Goal: Transaction & Acquisition: Subscribe to service/newsletter

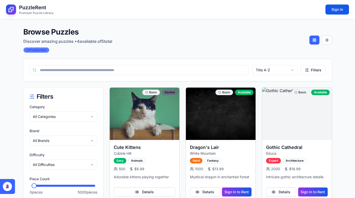
click at [43, 49] on div "VIP Subscriber" at bounding box center [36, 50] width 26 height 6
click at [10, 185] on icon at bounding box center [7, 186] width 9 height 9
click at [34, 51] on div "VIP Subscriber" at bounding box center [36, 50] width 26 height 6
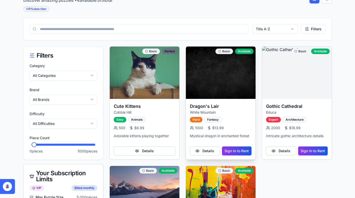
scroll to position [54, 0]
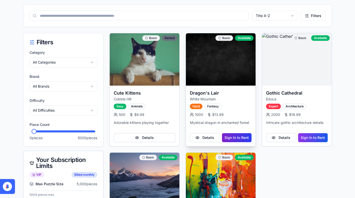
click at [230, 139] on button "Sign In to Rent" at bounding box center [237, 137] width 30 height 9
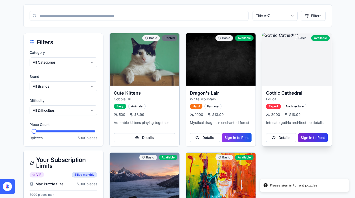
click at [314, 137] on button "Sign In to Rent" at bounding box center [314, 137] width 30 height 9
click at [280, 137] on button "Details" at bounding box center [281, 137] width 30 height 9
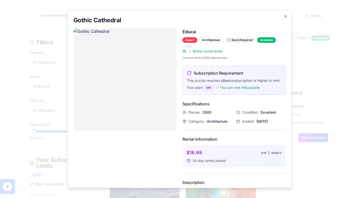
click at [205, 91] on div "VIP" at bounding box center [208, 88] width 11 height 6
click at [284, 17] on icon "button" at bounding box center [286, 16] width 4 height 4
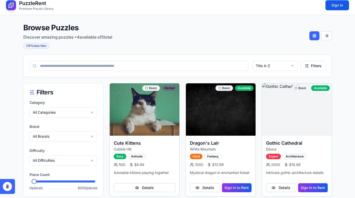
scroll to position [0, 0]
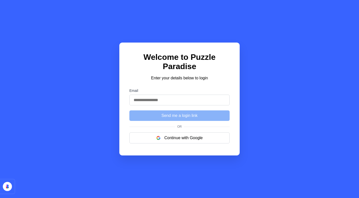
click at [152, 97] on input "Email" at bounding box center [179, 100] width 100 height 11
type input "**********"
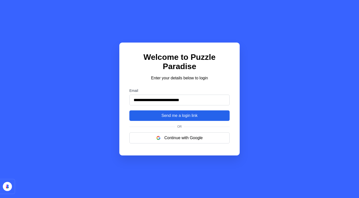
click at [147, 117] on button "Send me a login link" at bounding box center [179, 116] width 100 height 11
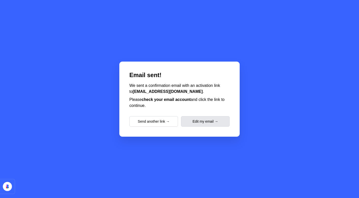
click at [206, 120] on button "Edit my email →" at bounding box center [205, 121] width 49 height 11
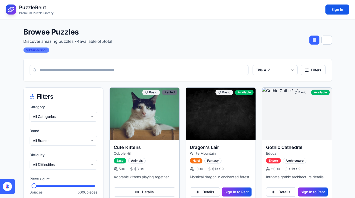
click at [39, 50] on div "VIP Subscriber" at bounding box center [36, 50] width 26 height 6
click at [35, 9] on h1 "PuzzleRent" at bounding box center [36, 7] width 35 height 7
click at [27, 5] on h1 "PuzzleRent" at bounding box center [36, 7] width 35 height 7
click at [28, 6] on h1 "PuzzleRent" at bounding box center [36, 7] width 35 height 7
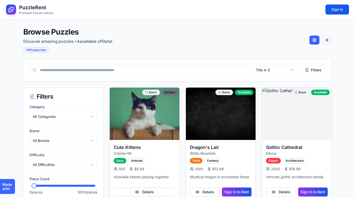
click at [326, 40] on button at bounding box center [327, 40] width 11 height 9
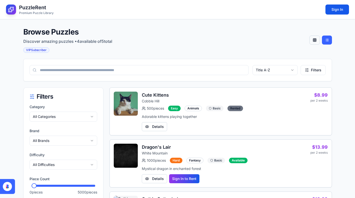
click at [316, 40] on button at bounding box center [315, 40] width 11 height 9
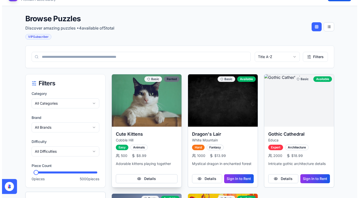
scroll to position [40, 0]
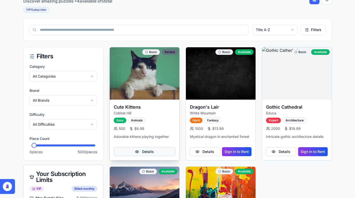
click at [152, 151] on button "Details" at bounding box center [145, 151] width 62 height 9
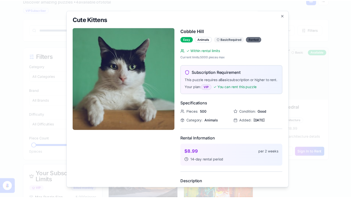
scroll to position [0, 0]
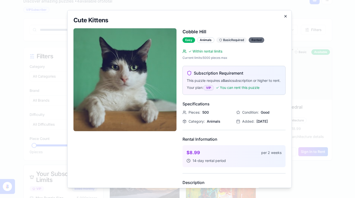
click at [285, 16] on icon "button" at bounding box center [286, 16] width 2 height 2
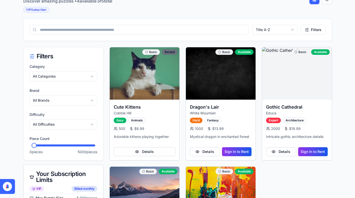
scroll to position [7, 0]
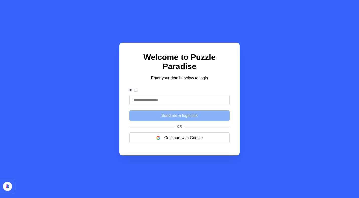
click at [159, 104] on input "Email" at bounding box center [179, 100] width 100 height 11
type input "**********"
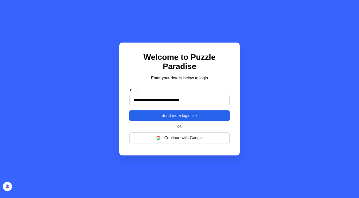
click at [160, 117] on button "Send me a login link" at bounding box center [179, 116] width 100 height 11
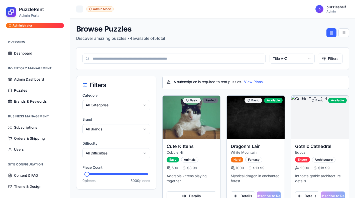
click at [78, 11] on button at bounding box center [79, 9] width 7 height 7
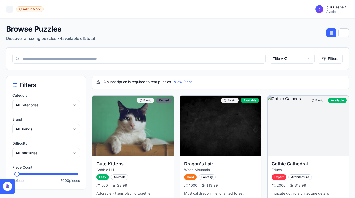
click at [11, 9] on button at bounding box center [9, 9] width 7 height 7
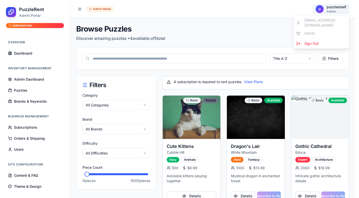
click at [332, 6] on html "PuzzleRent Admin Portal Administrator Overview Dashboard Inventory Management A…" at bounding box center [179, 189] width 359 height 378
click at [264, 18] on html "PuzzleRent Admin Portal Administrator Overview Dashboard Inventory Management A…" at bounding box center [179, 189] width 359 height 378
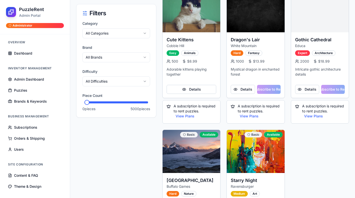
scroll to position [11, 0]
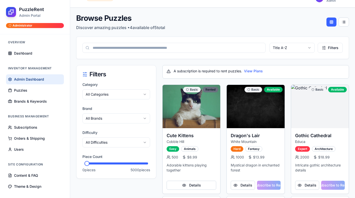
click at [28, 80] on span "Admin Dashboard" at bounding box center [29, 79] width 30 height 5
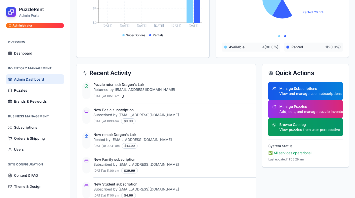
scroll to position [157, 0]
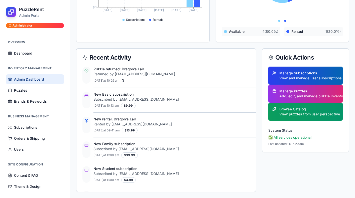
click at [305, 75] on div "Manage Subscriptions" at bounding box center [309, 73] width 59 height 5
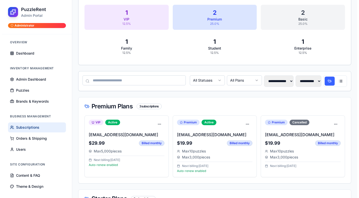
scroll to position [165, 0]
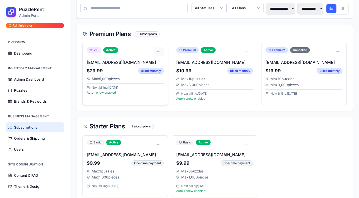
click at [158, 53] on html "**********" at bounding box center [179, 149] width 359 height 629
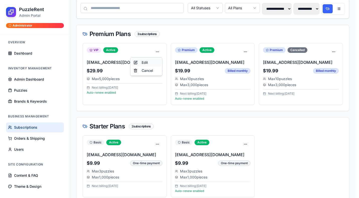
click at [146, 65] on div "Edit" at bounding box center [147, 63] width 30 height 8
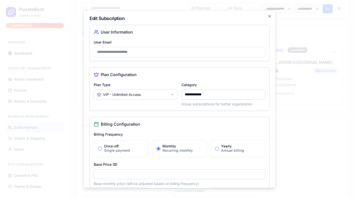
click at [199, 94] on input "**********" at bounding box center [224, 95] width 84 height 10
click at [122, 91] on body "**********" at bounding box center [177, 149] width 355 height 629
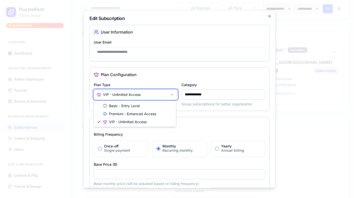
click at [161, 76] on body "**********" at bounding box center [177, 149] width 355 height 629
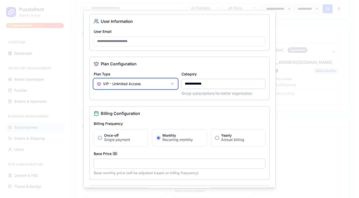
scroll to position [11, 0]
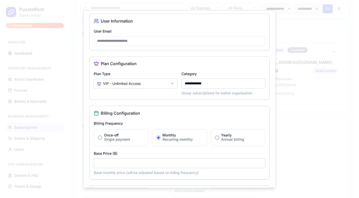
click at [115, 136] on div "Once-off" at bounding box center [124, 136] width 40 height 4
click at [102, 136] on button "Once-off Single payment" at bounding box center [100, 138] width 4 height 4
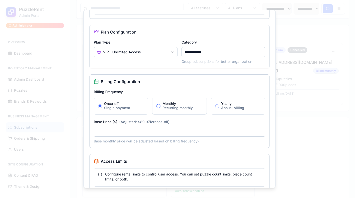
scroll to position [45, 0]
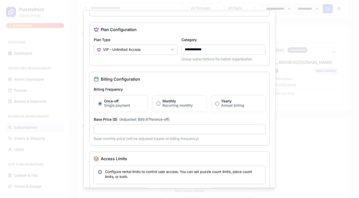
click at [111, 128] on input "*****" at bounding box center [180, 129] width 172 height 10
drag, startPoint x: 139, startPoint y: 127, endPoint x: 91, endPoint y: 127, distance: 48.9
click at [91, 127] on div "Billing Configuration Billing Frequency Once-off Single payment Monthly Recurri…" at bounding box center [180, 108] width 180 height 73
drag, startPoint x: 118, startPoint y: 132, endPoint x: 77, endPoint y: 131, distance: 41.2
click at [77, 131] on body "**********" at bounding box center [177, 149] width 355 height 629
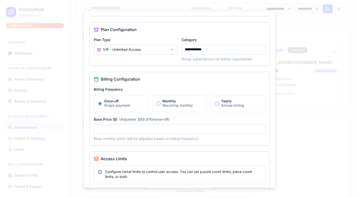
drag, startPoint x: 174, startPoint y: 105, endPoint x: 178, endPoint y: 104, distance: 4.1
click at [174, 105] on div "Recurring monthly" at bounding box center [183, 105] width 40 height 5
click at [161, 105] on button "Monthly Recurring monthly" at bounding box center [159, 104] width 4 height 4
click at [224, 101] on div "Yearly" at bounding box center [241, 102] width 40 height 4
click at [219, 102] on button "Yearly Annual billing" at bounding box center [217, 104] width 4 height 4
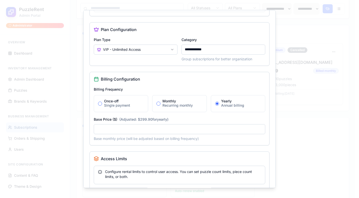
click at [166, 103] on div "Recurring monthly" at bounding box center [183, 105] width 40 height 5
click at [161, 103] on button "Monthly Recurring monthly" at bounding box center [159, 104] width 4 height 4
click at [118, 102] on div "Once-off" at bounding box center [124, 102] width 40 height 4
click at [102, 102] on button "Once-off Single payment" at bounding box center [100, 104] width 4 height 4
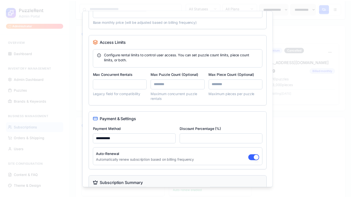
scroll to position [229, 0]
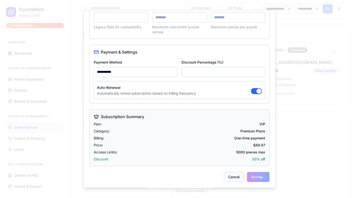
click at [229, 177] on button "Cancel" at bounding box center [234, 177] width 20 height 10
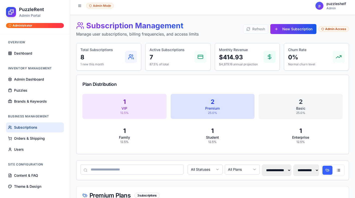
scroll to position [8, 0]
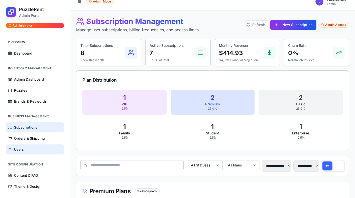
click at [19, 153] on link "Users" at bounding box center [35, 150] width 58 height 10
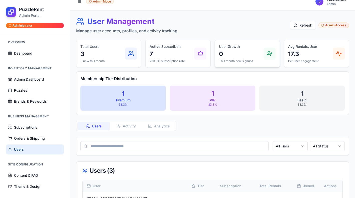
scroll to position [84, 0]
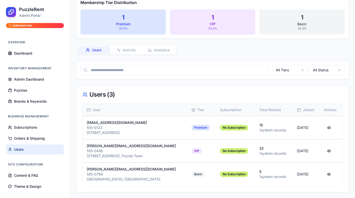
click at [32, 9] on h1 "PuzzleRent" at bounding box center [31, 9] width 25 height 7
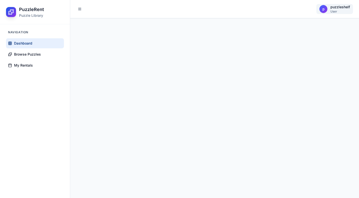
click at [335, 10] on html "PuzzleRent Puzzle Library Navigation Dashboard Browse Puzzles My Rentals p puzz…" at bounding box center [179, 99] width 359 height 198
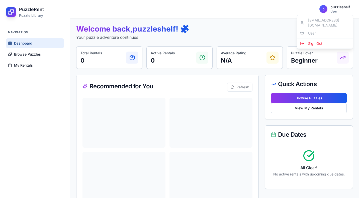
click at [266, 17] on html "PuzzleRent Puzzle Library Navigation Dashboard Browse Puzzles My Rentals p puzz…" at bounding box center [179, 146] width 359 height 292
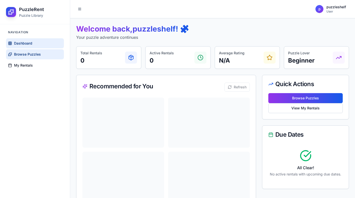
click at [33, 52] on span "Browse Puzzles" at bounding box center [27, 54] width 27 height 5
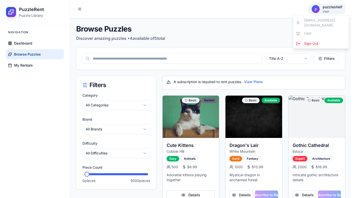
click at [335, 6] on html "PuzzleRent Puzzle Library Navigation Dashboard Browse Puzzles My Rentals p puzz…" at bounding box center [177, 188] width 355 height 376
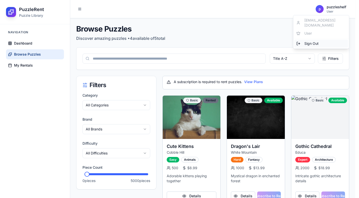
click at [313, 41] on span "Sign Out" at bounding box center [312, 43] width 14 height 5
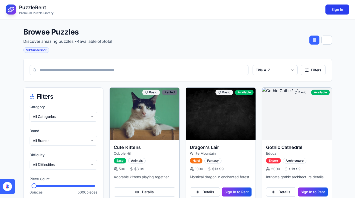
click at [340, 12] on button "Sign In" at bounding box center [338, 10] width 24 height 10
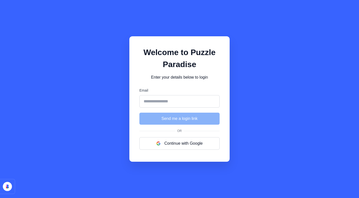
drag, startPoint x: 167, startPoint y: 105, endPoint x: 170, endPoint y: 104, distance: 3.2
click at [167, 105] on input "Email" at bounding box center [179, 101] width 80 height 13
type input "**********"
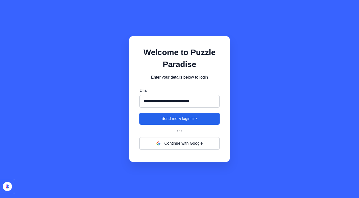
click at [171, 120] on button "Send me a login link" at bounding box center [179, 119] width 80 height 12
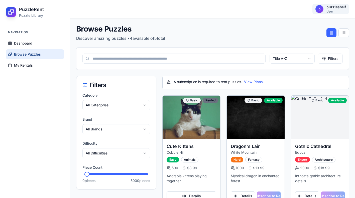
click at [329, 4] on html "PuzzleRent Puzzle Library Navigation Dashboard Browse Puzzles My Rentals p puzz…" at bounding box center [177, 189] width 355 height 378
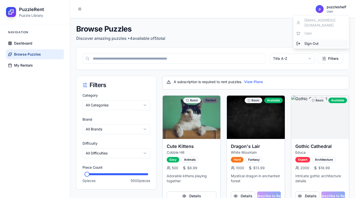
click at [318, 41] on span "Sign Out" at bounding box center [312, 43] width 14 height 5
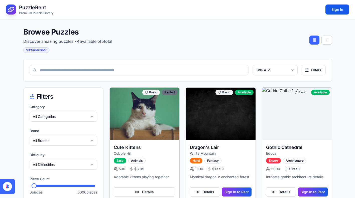
click at [35, 9] on h1 "PuzzleRent" at bounding box center [36, 7] width 35 height 7
click at [10, 8] on icon at bounding box center [11, 10] width 6 height 6
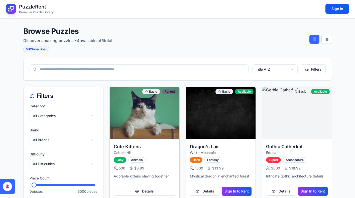
scroll to position [1, 0]
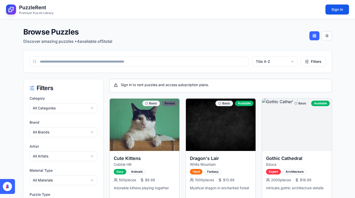
click at [40, 9] on h1 "PuzzleRent" at bounding box center [36, 7] width 35 height 7
click at [327, 35] on button at bounding box center [327, 35] width 11 height 9
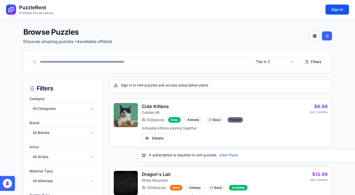
click at [315, 34] on button at bounding box center [315, 35] width 11 height 9
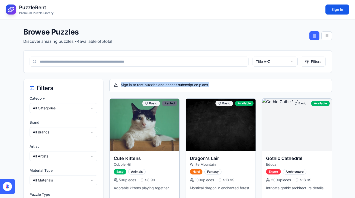
drag, startPoint x: 205, startPoint y: 84, endPoint x: 120, endPoint y: 85, distance: 84.5
click at [120, 85] on div "Sign in to rent puzzles and access subscription plans." at bounding box center [221, 85] width 214 height 5
click at [235, 29] on div "Browse Puzzles Discover amazing puzzles • 4 available of 5 total" at bounding box center [177, 35] width 309 height 17
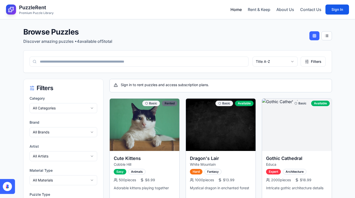
click at [237, 10] on link "Home" at bounding box center [236, 10] width 11 height 6
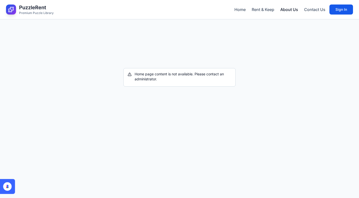
click at [286, 7] on link "About Us" at bounding box center [289, 10] width 18 height 6
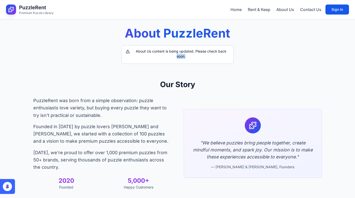
drag, startPoint x: 194, startPoint y: 58, endPoint x: 161, endPoint y: 54, distance: 32.8
click at [161, 54] on div "About Us content is being updated. Please check back soon." at bounding box center [178, 54] width 104 height 10
click at [236, 10] on link "Home" at bounding box center [236, 10] width 11 height 6
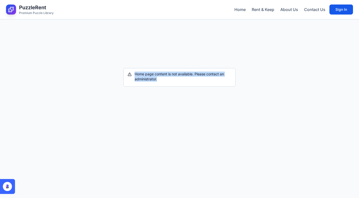
drag, startPoint x: 173, startPoint y: 80, endPoint x: 136, endPoint y: 75, distance: 37.4
click at [136, 75] on div "Home page content is not available. Please contact an administrator." at bounding box center [180, 77] width 104 height 10
copy div "Home page content is not available. Please contact an administrator."
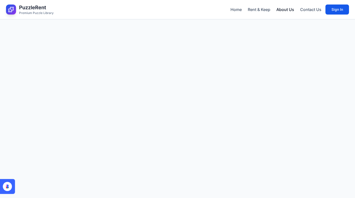
click at [286, 9] on link "About Us" at bounding box center [286, 10] width 18 height 6
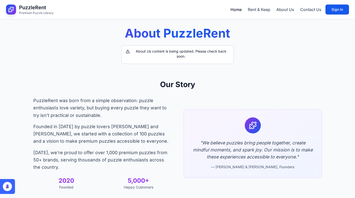
click at [233, 10] on link "Home" at bounding box center [236, 10] width 11 height 6
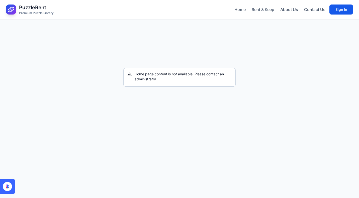
click at [279, 9] on nav "Home Rent & Keep About Us Contact Us" at bounding box center [280, 10] width 91 height 6
click at [292, 11] on link "About Us" at bounding box center [289, 10] width 18 height 6
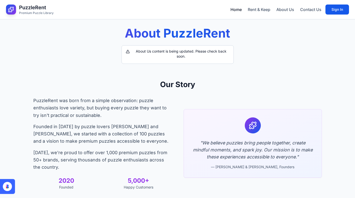
click at [234, 9] on link "Home" at bounding box center [236, 10] width 11 height 6
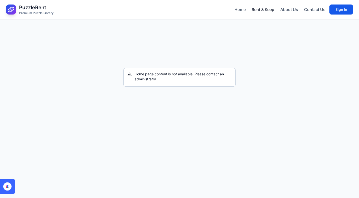
click at [256, 10] on link "Rent & Keep" at bounding box center [263, 10] width 23 height 6
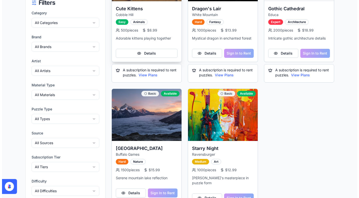
scroll to position [187, 0]
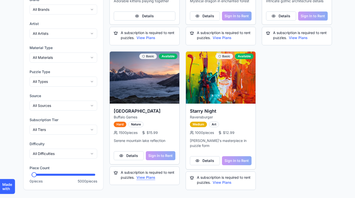
click at [151, 177] on button "View Plans" at bounding box center [146, 177] width 19 height 5
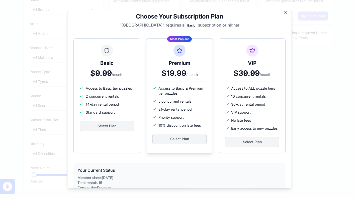
scroll to position [7, 0]
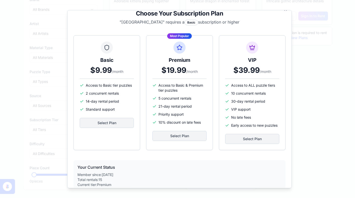
click at [205, 21] on p "" Mountain Lake " requires a Basic subscription or higher" at bounding box center [179, 22] width 212 height 6
click at [185, 23] on div "Basic" at bounding box center [192, 23] width 14 height 6
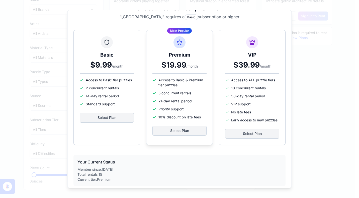
scroll to position [0, 0]
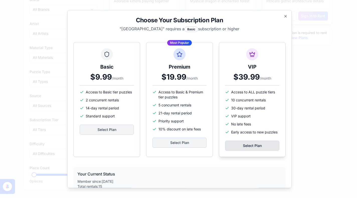
click at [237, 146] on button "Select Plan" at bounding box center [252, 146] width 54 height 10
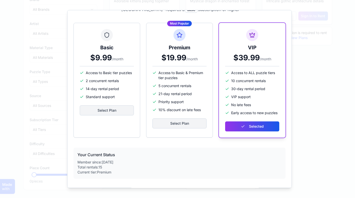
scroll to position [41, 0]
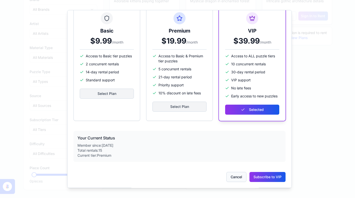
click at [233, 173] on button "Cancel" at bounding box center [237, 177] width 20 height 10
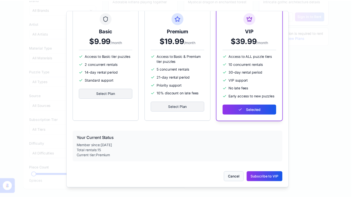
scroll to position [33, 0]
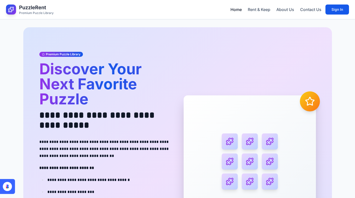
click at [233, 8] on link "Home" at bounding box center [236, 10] width 11 height 6
click at [261, 10] on link "Rent & Keep" at bounding box center [259, 10] width 23 height 6
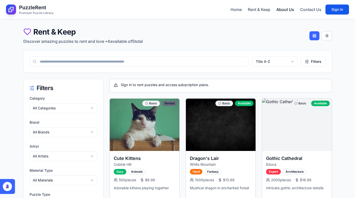
click at [286, 9] on link "About Us" at bounding box center [286, 10] width 18 height 6
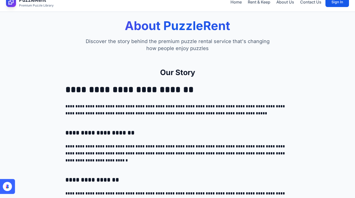
scroll to position [8, 0]
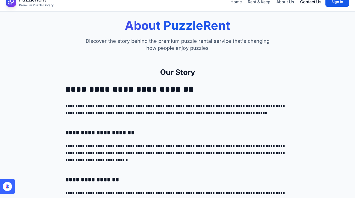
click at [314, 0] on link "Contact Us" at bounding box center [311, 2] width 21 height 6
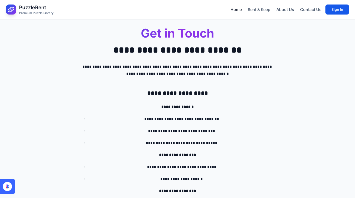
click at [236, 10] on link "Home" at bounding box center [236, 10] width 11 height 6
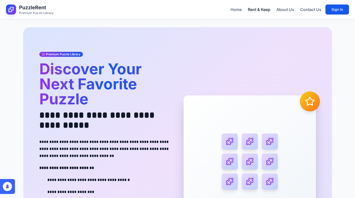
click at [258, 8] on link "Rent & Keep" at bounding box center [259, 10] width 23 height 6
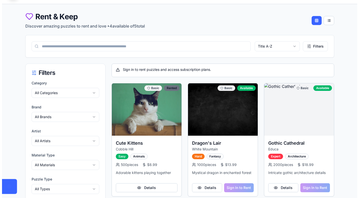
scroll to position [65, 0]
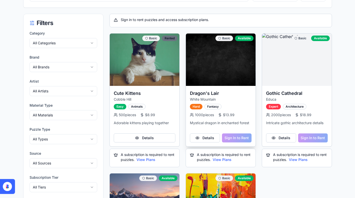
click at [241, 136] on div "Details Sign In to Rent" at bounding box center [221, 140] width 70 height 13
click at [221, 158] on button "View Plans" at bounding box center [222, 160] width 19 height 5
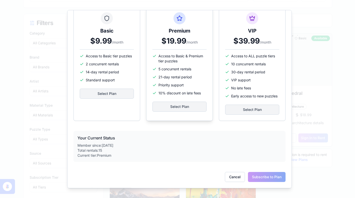
scroll to position [41, 0]
click at [225, 173] on button "Cancel" at bounding box center [235, 177] width 20 height 10
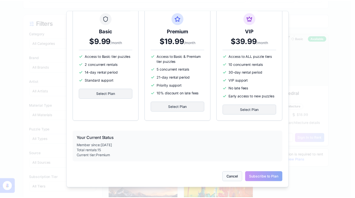
scroll to position [33, 0]
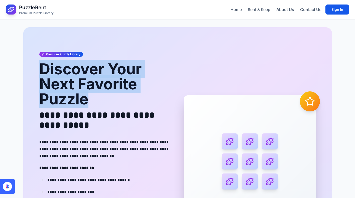
drag, startPoint x: 97, startPoint y: 100, endPoint x: 38, endPoint y: 70, distance: 65.6
click at [38, 70] on div "**********" at bounding box center [177, 161] width 309 height 269
click at [152, 66] on h1 "Discover Your Next Favorite Puzzle" at bounding box center [105, 83] width 132 height 45
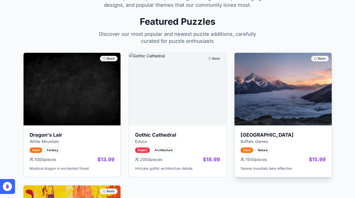
scroll to position [343, 0]
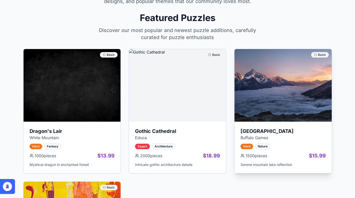
click at [259, 80] on img at bounding box center [283, 85] width 102 height 77
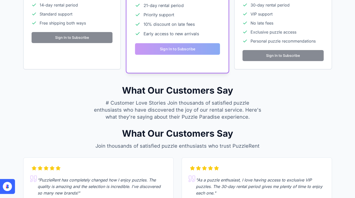
scroll to position [0, 0]
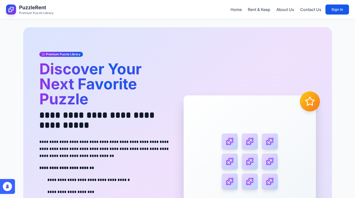
click at [141, 42] on div "**********" at bounding box center [177, 161] width 309 height 269
click at [259, 12] on link "Rent & Keep" at bounding box center [259, 10] width 23 height 6
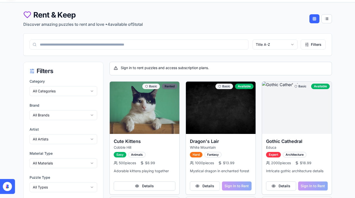
scroll to position [82, 0]
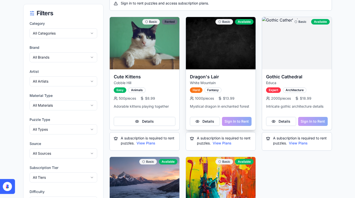
click at [236, 119] on div "Details Sign In to Rent" at bounding box center [221, 123] width 70 height 13
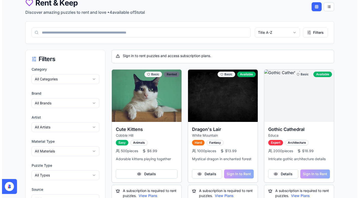
scroll to position [0, 0]
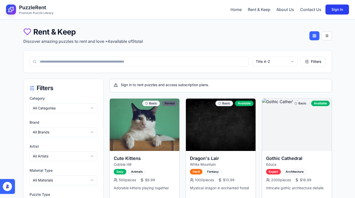
click at [341, 11] on button "Sign In" at bounding box center [338, 10] width 24 height 10
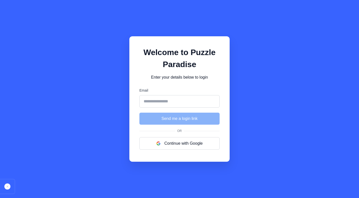
click at [153, 96] on input "Email" at bounding box center [179, 101] width 80 height 13
click at [284, 78] on div "Welcome to Puzzle Paradise Enter your details below to login Email Send me a lo…" at bounding box center [179, 99] width 359 height 198
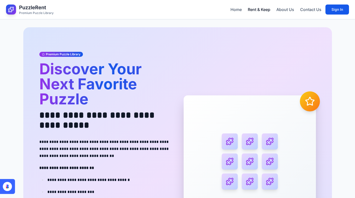
click at [263, 10] on link "Rent & Keep" at bounding box center [259, 10] width 23 height 6
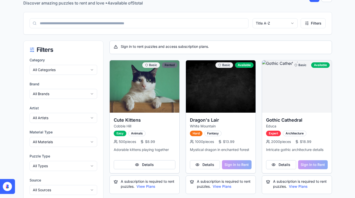
scroll to position [41, 0]
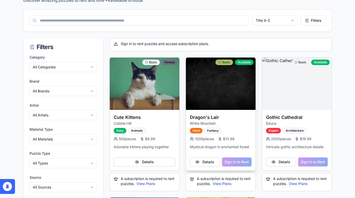
click at [221, 62] on icon at bounding box center [219, 62] width 3 height 3
click at [295, 62] on icon at bounding box center [296, 62] width 2 height 3
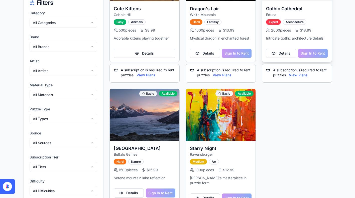
scroll to position [187, 0]
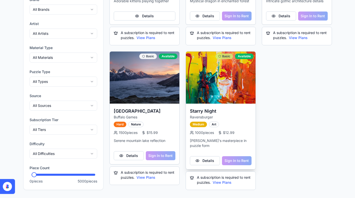
click at [222, 56] on div "Basic" at bounding box center [225, 57] width 18 height 6
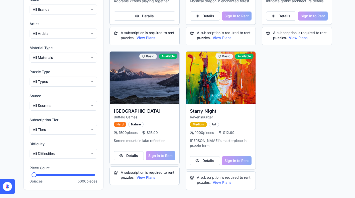
scroll to position [108, 0]
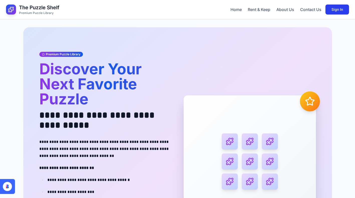
click at [340, 8] on button "Sign In" at bounding box center [338, 10] width 24 height 10
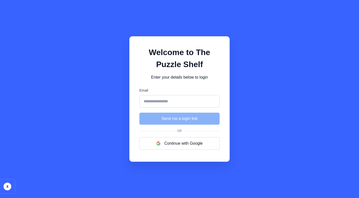
click at [174, 95] on input "Email" at bounding box center [179, 101] width 80 height 13
type input "**********"
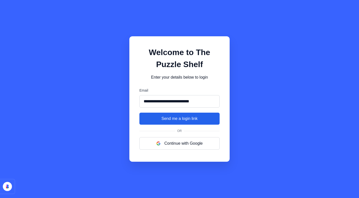
click at [166, 120] on button "Send me a login link" at bounding box center [179, 119] width 80 height 12
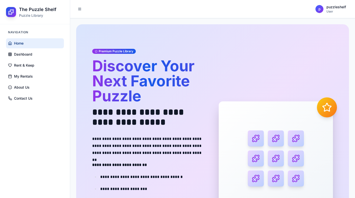
click at [23, 12] on h1 "The Puzzle Shelf" at bounding box center [37, 9] width 37 height 7
click at [24, 44] on link "Home" at bounding box center [35, 43] width 58 height 10
click at [78, 9] on button at bounding box center [79, 9] width 7 height 7
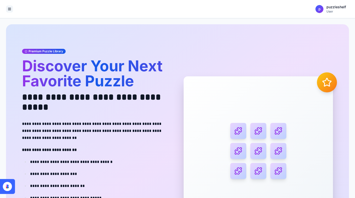
click at [14, 9] on header "p puzzleshelf User" at bounding box center [177, 9] width 355 height 18
click at [10, 9] on button at bounding box center [9, 9] width 7 height 7
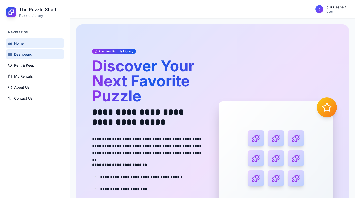
click at [29, 56] on span "Dashboard" at bounding box center [23, 54] width 18 height 5
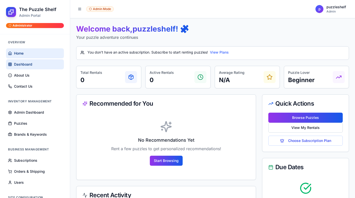
click at [27, 53] on link "Home" at bounding box center [35, 53] width 58 height 10
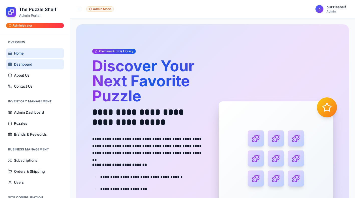
click at [27, 64] on span "Dashboard" at bounding box center [23, 64] width 18 height 5
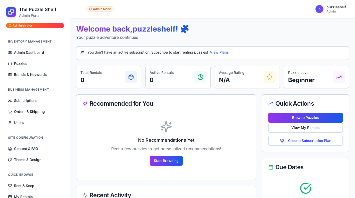
scroll to position [64, 0]
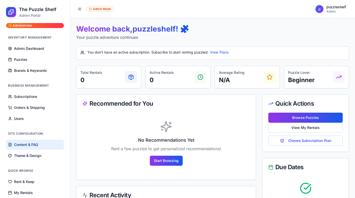
click at [29, 144] on span "Content & FAQ" at bounding box center [26, 144] width 24 height 5
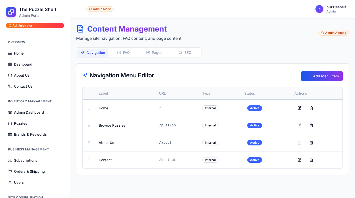
click at [156, 50] on button "Pages" at bounding box center [154, 53] width 31 height 8
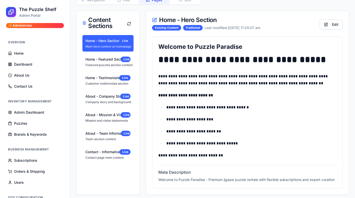
scroll to position [60, 0]
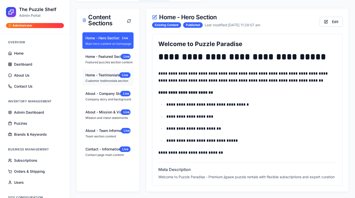
click at [101, 73] on div "Home - Testimonials Live" at bounding box center [108, 75] width 45 height 6
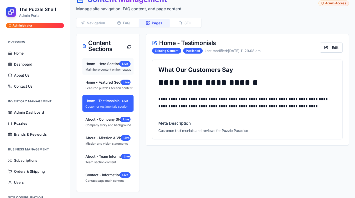
drag, startPoint x: 98, startPoint y: 82, endPoint x: 101, endPoint y: 72, distance: 11.0
click at [98, 83] on div "Home - Featured Section" at bounding box center [103, 82] width 35 height 5
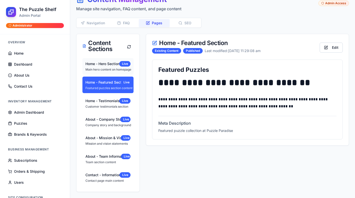
click at [101, 65] on div "Home - Hero Section" at bounding box center [103, 63] width 34 height 5
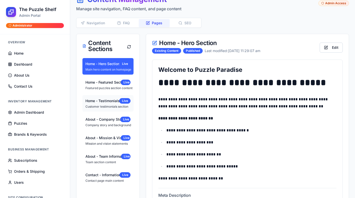
click at [96, 106] on div "Customer testimonials section" at bounding box center [108, 107] width 45 height 4
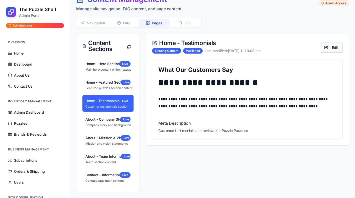
click at [326, 48] on button "Edit" at bounding box center [331, 48] width 23 height 10
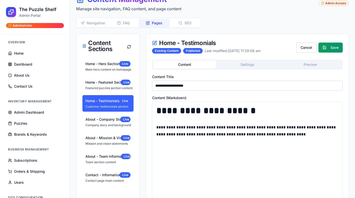
click at [254, 67] on button "Settings" at bounding box center [247, 65] width 63 height 8
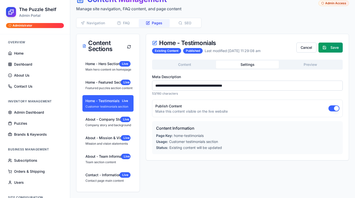
click at [331, 110] on button "Publish Content" at bounding box center [334, 109] width 11 height 6
click at [334, 52] on button "Save" at bounding box center [331, 48] width 24 height 10
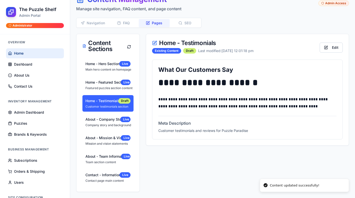
click at [31, 52] on link "Home" at bounding box center [35, 53] width 58 height 10
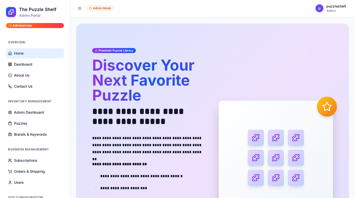
scroll to position [1, 0]
click at [28, 49] on link "Home" at bounding box center [35, 53] width 58 height 10
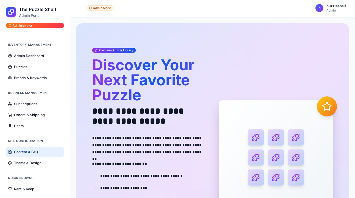
scroll to position [68, 0]
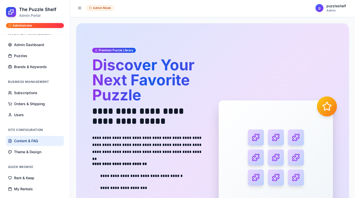
click at [37, 141] on span "Content & FAQ" at bounding box center [26, 141] width 24 height 5
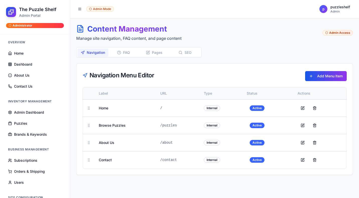
click at [158, 52] on button "Pages" at bounding box center [154, 53] width 31 height 8
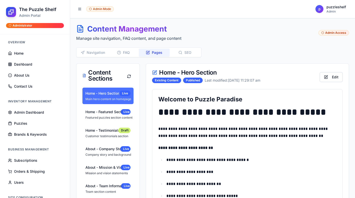
click at [102, 98] on div "Main hero content on homepage" at bounding box center [108, 99] width 45 height 4
click at [323, 73] on button "Edit" at bounding box center [331, 77] width 23 height 10
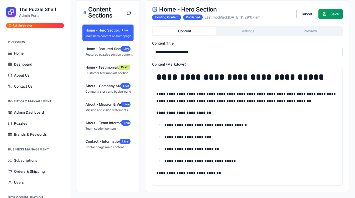
click at [241, 32] on div "**********" at bounding box center [212, 88] width 273 height 208
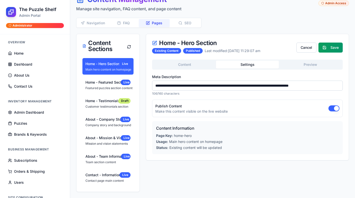
click at [331, 108] on button "Publish Content" at bounding box center [334, 109] width 11 height 6
click at [335, 48] on button "Save" at bounding box center [331, 48] width 24 height 10
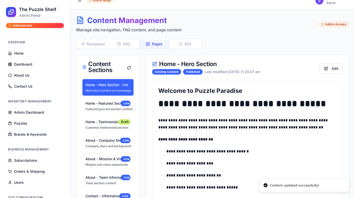
scroll to position [0, 0]
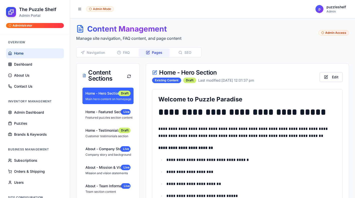
click at [21, 54] on span "Home" at bounding box center [19, 53] width 10 height 5
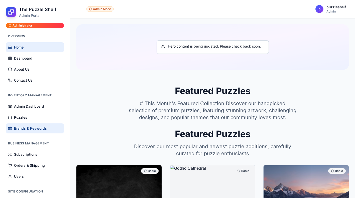
scroll to position [48, 0]
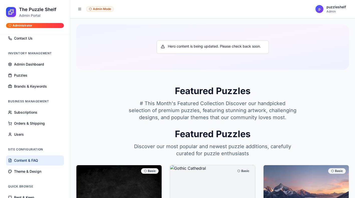
click at [33, 158] on span "Content & FAQ" at bounding box center [26, 160] width 24 height 5
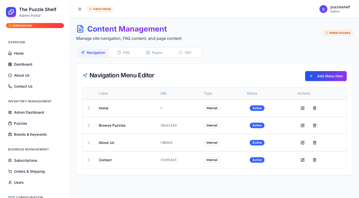
click at [157, 52] on button "Pages" at bounding box center [154, 53] width 31 height 8
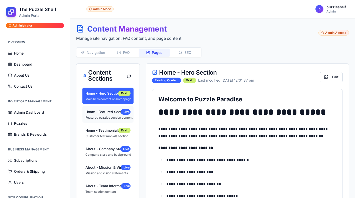
click at [102, 114] on div "Home - Featured Section" at bounding box center [103, 112] width 35 height 5
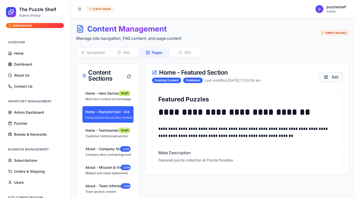
click at [332, 77] on button "Edit" at bounding box center [331, 77] width 23 height 10
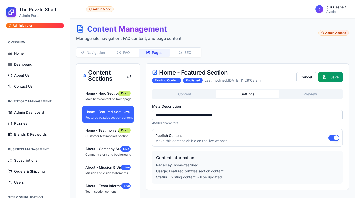
click at [247, 93] on button "Settings" at bounding box center [247, 94] width 63 height 8
click at [330, 138] on button "Publish Content" at bounding box center [334, 138] width 11 height 6
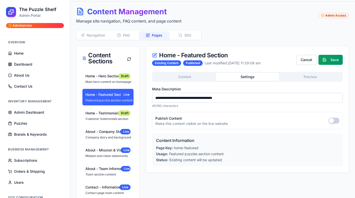
scroll to position [30, 0]
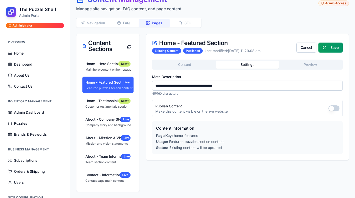
click at [316, 62] on button "Preview" at bounding box center [310, 65] width 63 height 8
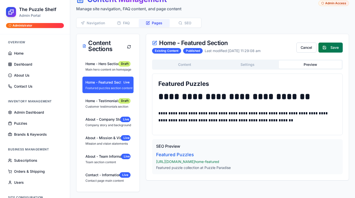
click at [334, 47] on button "Save" at bounding box center [331, 48] width 24 height 10
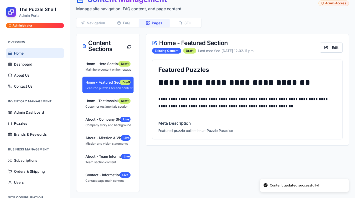
click at [21, 56] on span "Home" at bounding box center [19, 53] width 10 height 5
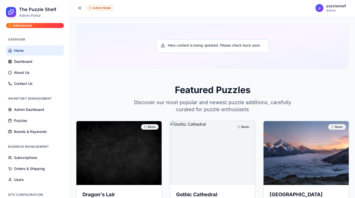
scroll to position [68, 0]
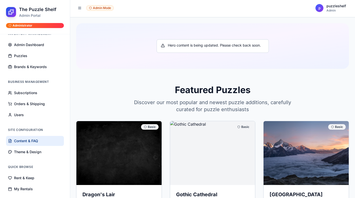
click at [29, 141] on span "Content & FAQ" at bounding box center [26, 141] width 24 height 5
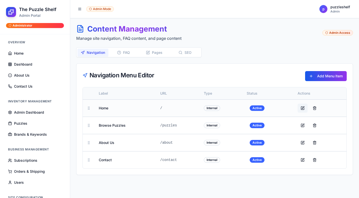
click at [305, 108] on button at bounding box center [303, 108] width 10 height 9
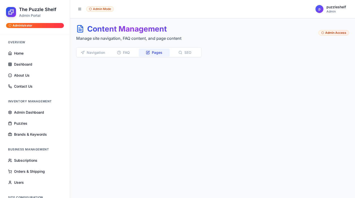
click at [154, 51] on button "Pages" at bounding box center [154, 53] width 31 height 8
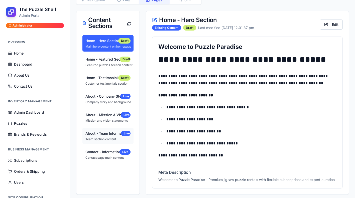
scroll to position [60, 0]
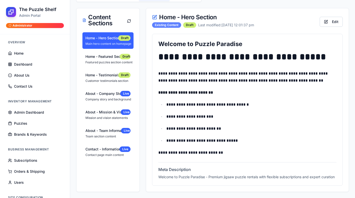
click at [166, 22] on div "Existing Content" at bounding box center [166, 25] width 29 height 6
click at [333, 17] on button "Edit" at bounding box center [331, 22] width 23 height 10
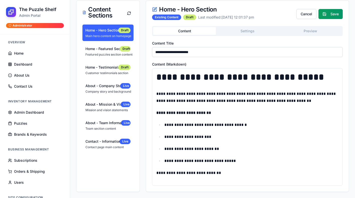
scroll to position [0, 0]
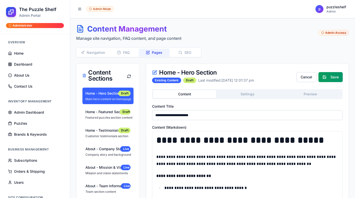
click at [256, 140] on h1 "**********" at bounding box center [248, 141] width 182 height 10
click at [253, 161] on p "**********" at bounding box center [248, 161] width 182 height 14
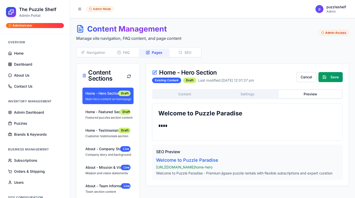
click at [324, 92] on button "Preview" at bounding box center [310, 94] width 63 height 8
click at [334, 78] on button "Save" at bounding box center [331, 77] width 24 height 10
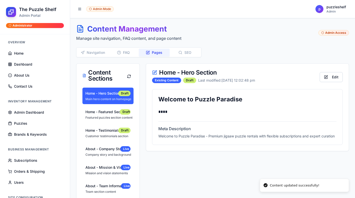
click at [33, 47] on div "Overview Home Dashboard About Us Contact Us" at bounding box center [35, 64] width 62 height 57
click at [31, 52] on link "Home" at bounding box center [35, 53] width 58 height 10
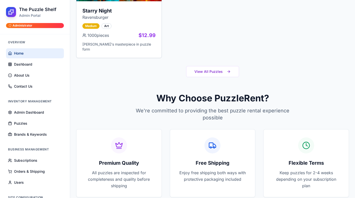
scroll to position [232, 0]
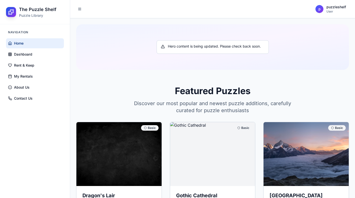
click at [30, 42] on link "Home" at bounding box center [35, 43] width 58 height 10
click at [30, 66] on span "Rent & Keep" at bounding box center [24, 65] width 20 height 5
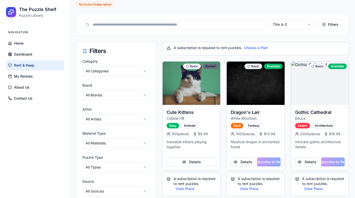
scroll to position [84, 0]
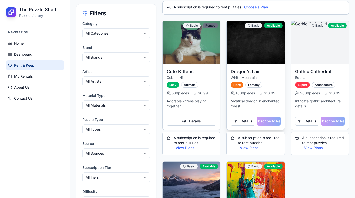
click at [274, 121] on div "Details Subscribe to Rent" at bounding box center [256, 123] width 58 height 13
click at [247, 150] on button "View Plans" at bounding box center [249, 148] width 19 height 5
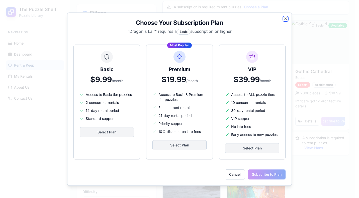
click at [284, 19] on icon "button" at bounding box center [286, 19] width 4 height 4
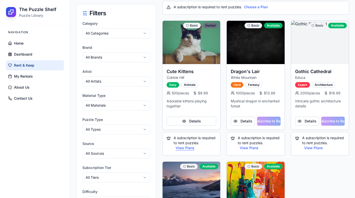
click at [186, 148] on button "View Plans" at bounding box center [185, 148] width 19 height 5
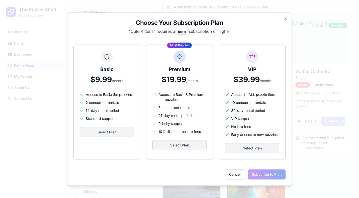
drag, startPoint x: 235, startPoint y: 31, endPoint x: 131, endPoint y: 25, distance: 104.0
click at [131, 25] on div "Choose Your Subscription Plan " Cute Kittens " requires a Basic subscription or…" at bounding box center [179, 27] width 212 height 16
click at [268, 23] on h2 "Choose Your Subscription Plan" at bounding box center [179, 23] width 212 height 8
click at [177, 29] on div "Basic" at bounding box center [182, 32] width 14 height 6
click at [286, 17] on icon "button" at bounding box center [286, 19] width 4 height 4
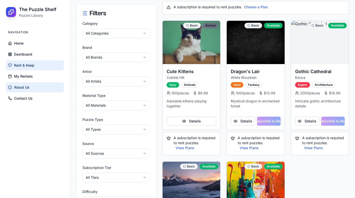
click at [33, 83] on link "About Us" at bounding box center [35, 88] width 58 height 10
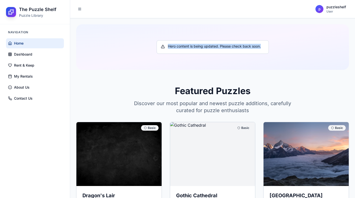
drag, startPoint x: 263, startPoint y: 46, endPoint x: 169, endPoint y: 48, distance: 94.3
click at [169, 48] on div "Hero content is being updated. Please check back soon." at bounding box center [213, 46] width 104 height 5
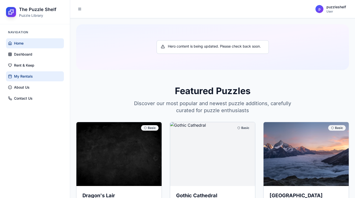
click at [22, 75] on span "My Rentals" at bounding box center [23, 76] width 19 height 5
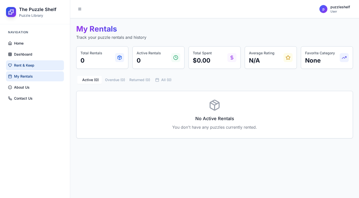
click at [30, 65] on span "Rent & Keep" at bounding box center [24, 65] width 20 height 5
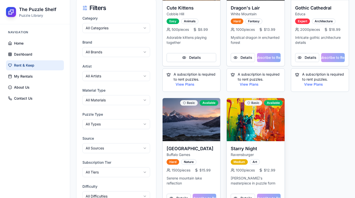
scroll to position [188, 0]
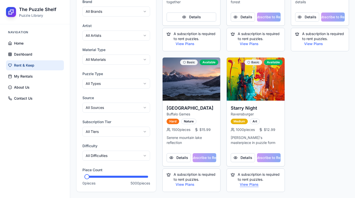
click at [253, 185] on button "View Plans" at bounding box center [249, 184] width 19 height 5
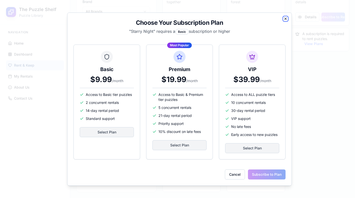
click at [284, 19] on icon "button" at bounding box center [286, 19] width 4 height 4
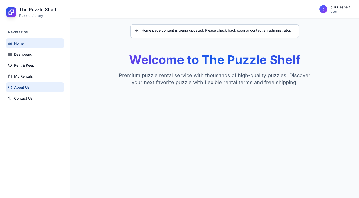
click at [25, 85] on span "About Us" at bounding box center [22, 87] width 16 height 5
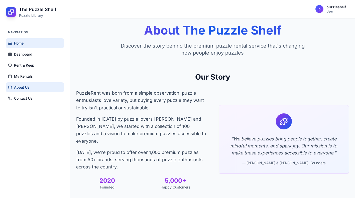
click at [21, 44] on span "Home" at bounding box center [19, 43] width 10 height 5
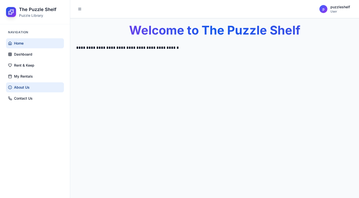
click at [21, 89] on span "About Us" at bounding box center [22, 87] width 16 height 5
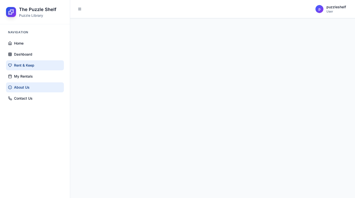
click at [44, 62] on link "Rent & Keep" at bounding box center [35, 65] width 58 height 10
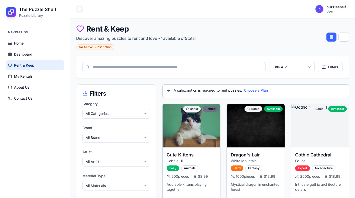
click at [80, 10] on button at bounding box center [79, 9] width 7 height 7
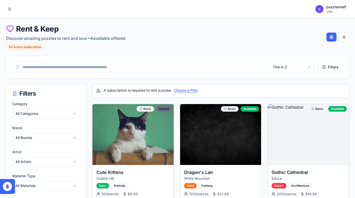
click at [187, 92] on button "Choose a Plan" at bounding box center [186, 90] width 24 height 5
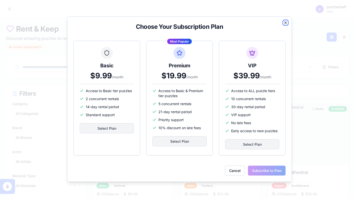
click at [285, 21] on icon "button" at bounding box center [286, 23] width 4 height 4
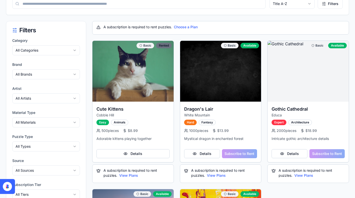
scroll to position [83, 0]
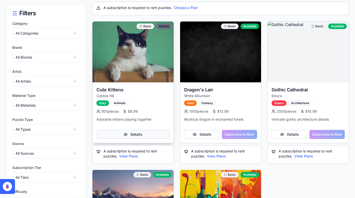
click at [141, 133] on button "Details" at bounding box center [133, 134] width 73 height 9
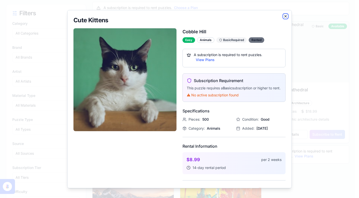
click at [284, 14] on icon "button" at bounding box center [286, 16] width 4 height 4
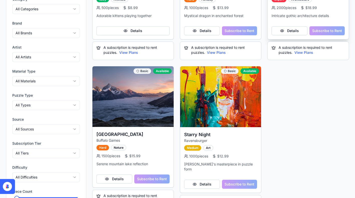
scroll to position [203, 0]
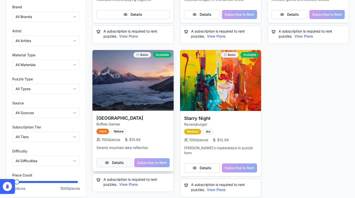
click at [116, 164] on button "Details" at bounding box center [115, 163] width 36 height 9
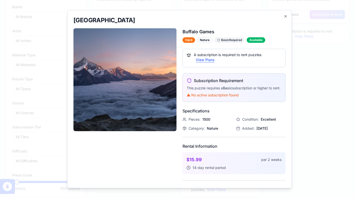
click at [209, 61] on button "View Plans" at bounding box center [205, 59] width 19 height 5
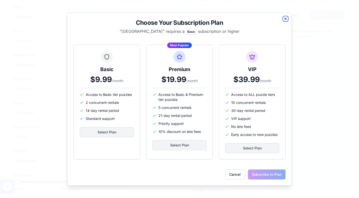
click at [285, 20] on icon "button" at bounding box center [286, 19] width 4 height 4
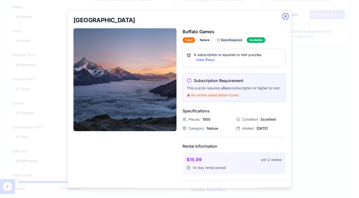
click at [284, 16] on icon "button" at bounding box center [286, 16] width 4 height 4
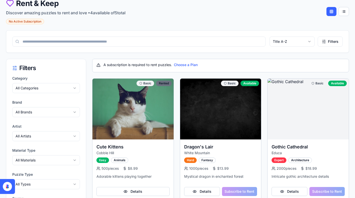
scroll to position [0, 0]
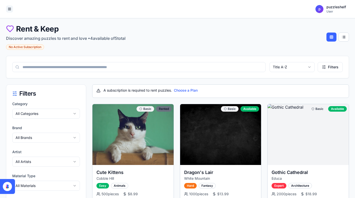
click at [9, 7] on button at bounding box center [9, 9] width 7 height 7
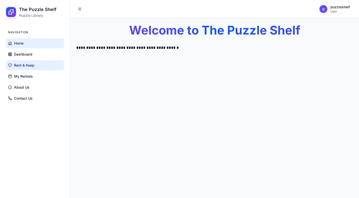
click at [26, 67] on span "Rent & Keep" at bounding box center [24, 65] width 20 height 5
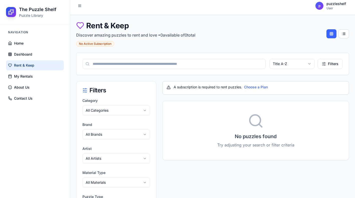
scroll to position [4, 0]
click at [258, 88] on button "Choose a Plan" at bounding box center [256, 86] width 24 height 5
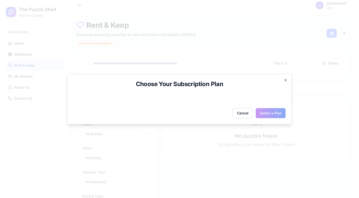
click at [224, 94] on div "Choose Your Subscription Plan Cancel Select a Plan Close" at bounding box center [179, 99] width 225 height 51
click at [243, 113] on button "Cancel" at bounding box center [243, 113] width 20 height 10
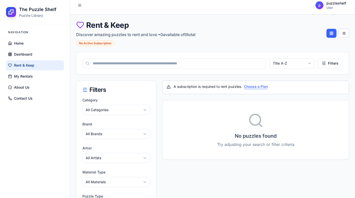
click at [261, 87] on button "Choose a Plan" at bounding box center [256, 86] width 24 height 5
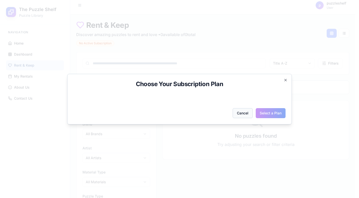
click at [243, 115] on button "Cancel" at bounding box center [243, 113] width 20 height 10
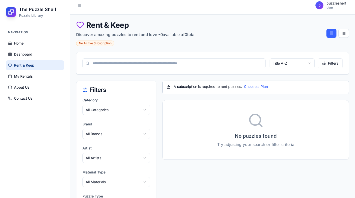
click at [264, 86] on button "Choose a Plan" at bounding box center [256, 86] width 24 height 5
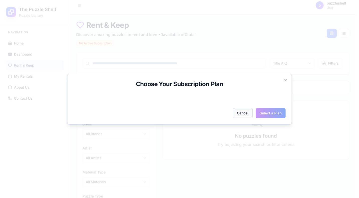
click at [242, 110] on button "Cancel" at bounding box center [243, 113] width 20 height 10
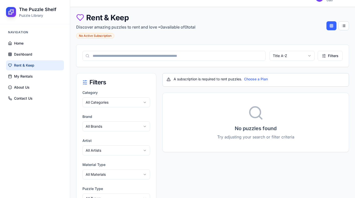
scroll to position [26, 0]
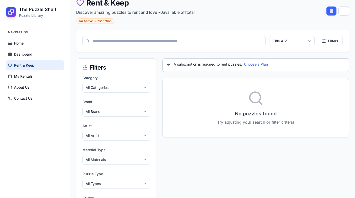
click at [20, 65] on span "Rent & Keep" at bounding box center [24, 65] width 20 height 5
click at [24, 56] on span "Dashboard" at bounding box center [23, 54] width 18 height 5
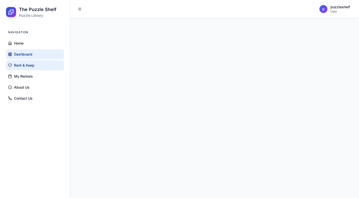
click at [24, 65] on span "Rent & Keep" at bounding box center [24, 65] width 20 height 5
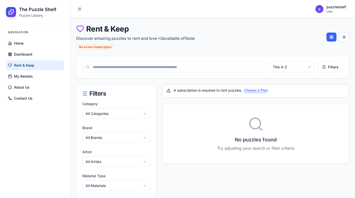
click at [258, 90] on button "Choose a Plan" at bounding box center [256, 90] width 24 height 5
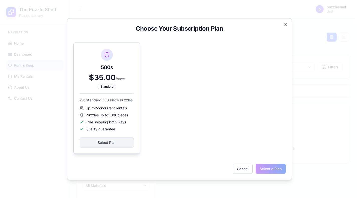
click at [116, 80] on span "/ once" at bounding box center [120, 79] width 9 height 4
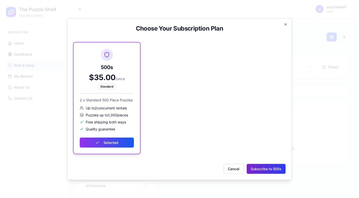
click at [270, 169] on button "Subscribe to 500s" at bounding box center [266, 169] width 39 height 10
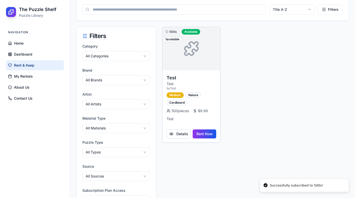
scroll to position [70, 0]
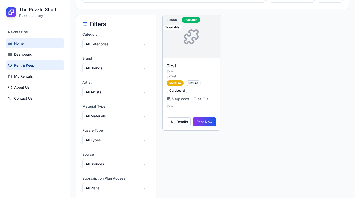
click at [15, 45] on span "Home" at bounding box center [19, 43] width 10 height 5
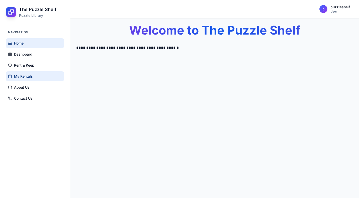
click at [23, 78] on span "My Rentals" at bounding box center [23, 76] width 19 height 5
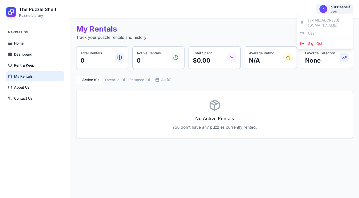
click at [335, 8] on html "The Puzzle Shelf Puzzle Library Navigation Home Dashboard Rent & Keep My Rental…" at bounding box center [179, 99] width 359 height 198
click at [317, 41] on span "Sign Out" at bounding box center [315, 43] width 14 height 5
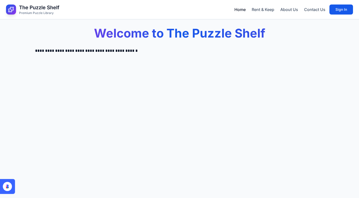
click at [237, 8] on link "Home" at bounding box center [240, 10] width 11 height 6
click at [262, 8] on link "Rent & Keep" at bounding box center [263, 10] width 23 height 6
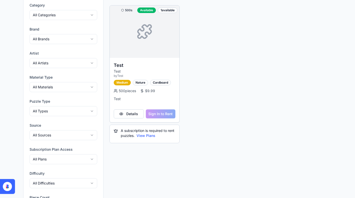
scroll to position [94, 0]
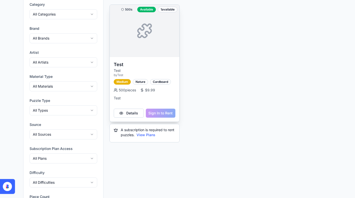
click at [164, 111] on div "Details Sign In to Rent" at bounding box center [145, 115] width 70 height 13
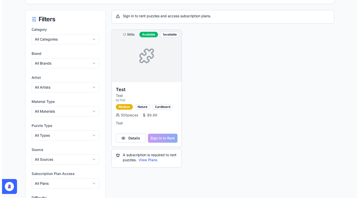
scroll to position [99, 0]
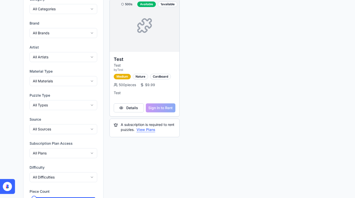
click at [148, 130] on button "View Plans" at bounding box center [146, 129] width 19 height 5
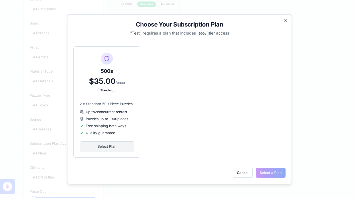
click at [286, 18] on div "Choose Your Subscription Plan " Test " requires a plan that includes 500s tier …" at bounding box center [179, 99] width 225 height 170
click at [286, 20] on icon "button" at bounding box center [286, 21] width 4 height 4
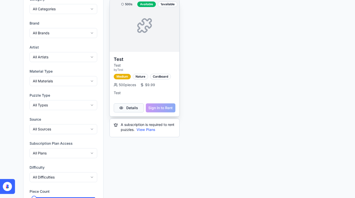
click at [127, 104] on button "Details" at bounding box center [129, 108] width 30 height 9
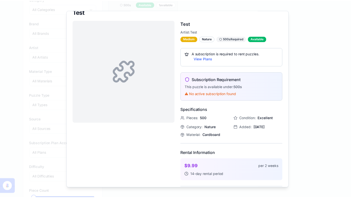
scroll to position [0, 0]
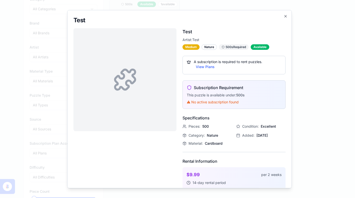
click at [284, 15] on div "Test Test Artist: Test Medium Nature 500s Required Available A subscription is …" at bounding box center [179, 99] width 225 height 179
click at [279, 17] on h2 "Test" at bounding box center [179, 20] width 212 height 8
click at [285, 15] on icon "button" at bounding box center [286, 16] width 2 height 2
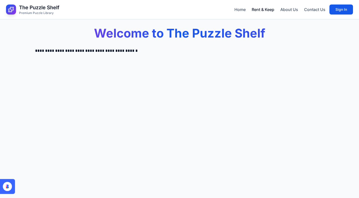
click at [270, 9] on link "Rent & Keep" at bounding box center [263, 10] width 23 height 6
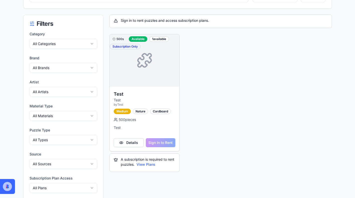
scroll to position [70, 0]
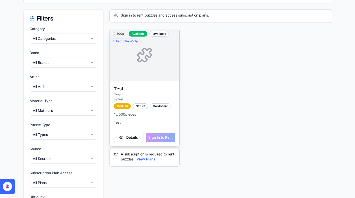
click at [157, 141] on div "Details Sign In to Rent" at bounding box center [145, 139] width 70 height 13
click at [149, 159] on button "View Plans" at bounding box center [146, 159] width 19 height 5
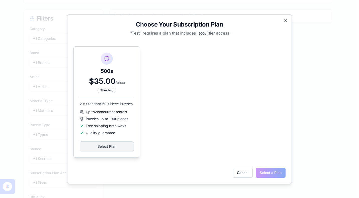
click at [112, 135] on div "500s $35.00 / once Standard 2 x Standard 500 Piece Puzzles Up to 2 concurrent r…" at bounding box center [107, 102] width 66 height 111
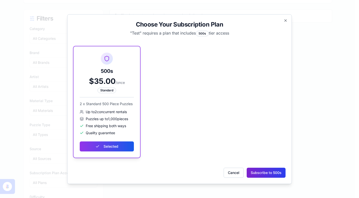
click at [270, 176] on button "Subscribe to 500s" at bounding box center [266, 173] width 39 height 10
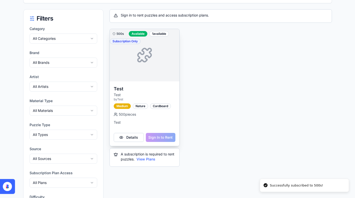
click at [157, 138] on div "Details Sign In to Rent" at bounding box center [145, 139] width 70 height 13
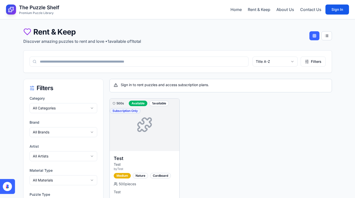
scroll to position [100, 0]
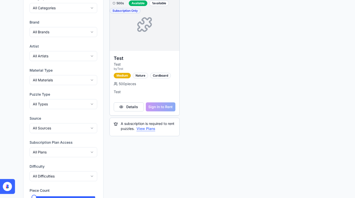
click at [145, 131] on button "View Plans" at bounding box center [146, 128] width 19 height 5
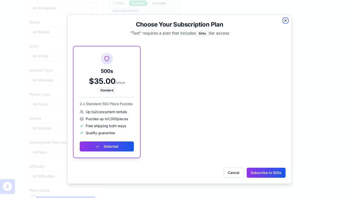
click at [284, 20] on icon "button" at bounding box center [286, 21] width 4 height 4
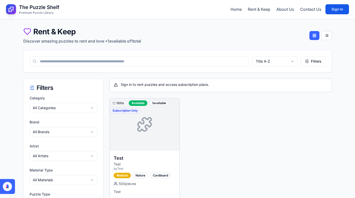
scroll to position [0, 0]
click at [280, 10] on link "About Us" at bounding box center [286, 10] width 18 height 6
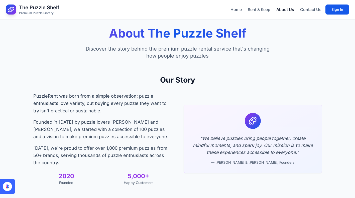
click at [289, 11] on link "About Us" at bounding box center [286, 10] width 18 height 6
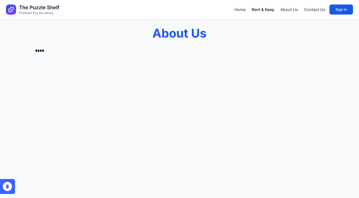
click at [263, 9] on link "Rent & Keep" at bounding box center [263, 10] width 23 height 6
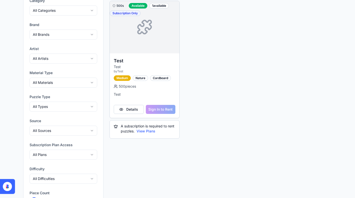
scroll to position [123, 0]
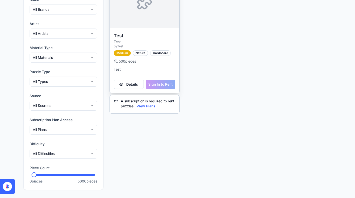
click at [160, 86] on div "Details Sign In to Rent" at bounding box center [145, 86] width 70 height 13
click at [145, 105] on button "View Plans" at bounding box center [146, 106] width 19 height 5
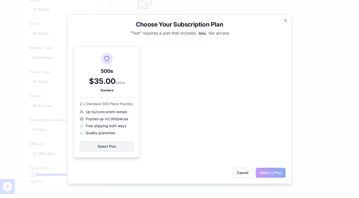
click at [105, 141] on div "500s $35.00 / once Standard 2 x Standard 500 Piece Puzzles Up to 2 concurrent r…" at bounding box center [107, 102] width 66 height 111
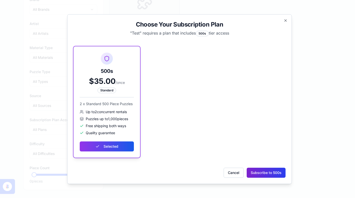
click at [277, 173] on button "Subscribe to 500s" at bounding box center [266, 173] width 39 height 10
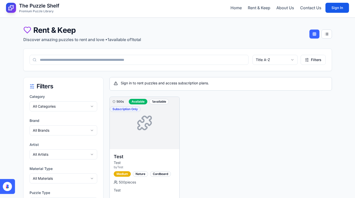
scroll to position [3, 0]
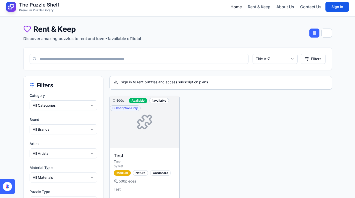
click at [236, 6] on link "Home" at bounding box center [236, 7] width 11 height 6
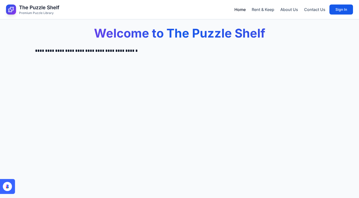
click at [242, 10] on link "Home" at bounding box center [240, 10] width 11 height 6
click at [260, 9] on link "Rent & Keep" at bounding box center [263, 10] width 23 height 6
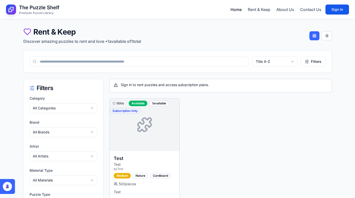
click at [236, 11] on link "Home" at bounding box center [236, 10] width 11 height 6
